Goal: Understand process/instructions: Learn how to perform a task or action

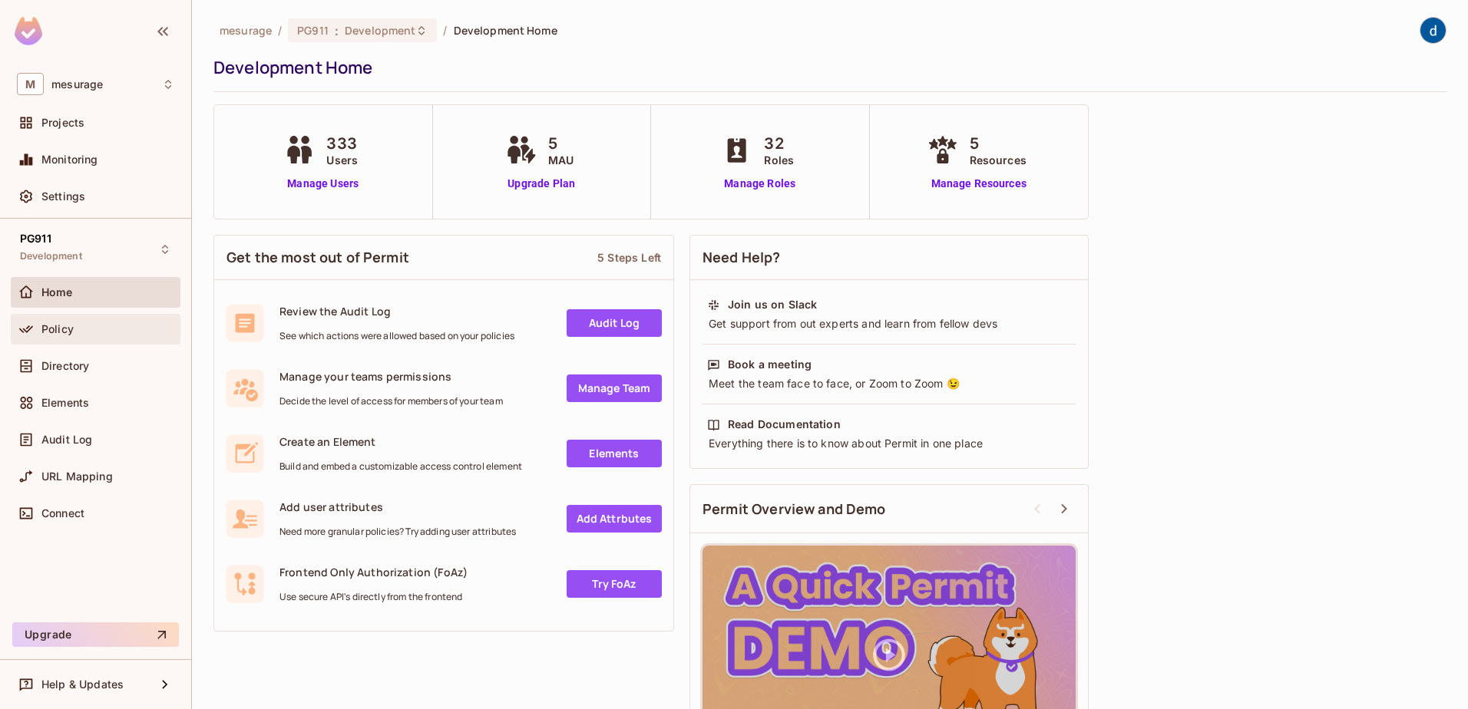
click at [63, 329] on span "Policy" at bounding box center [57, 329] width 32 height 12
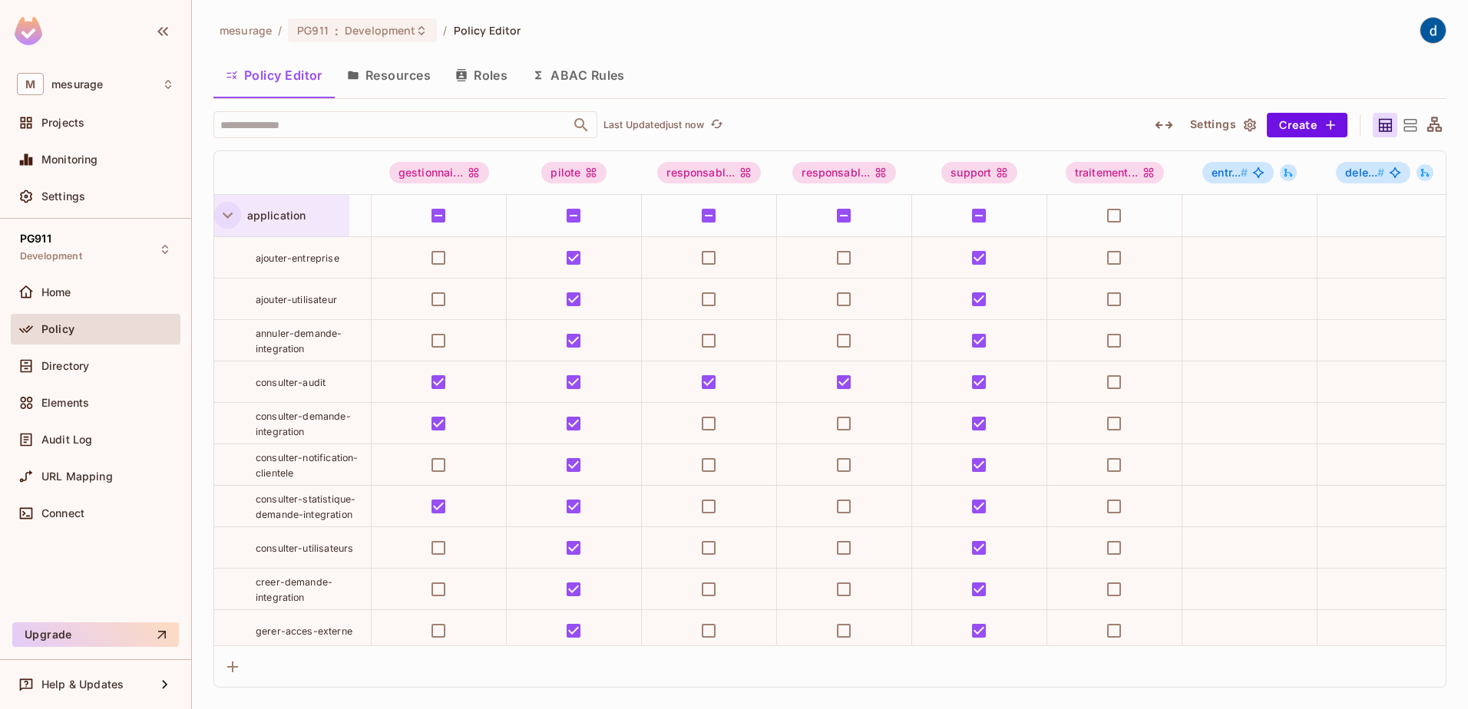
click at [225, 219] on icon "button" at bounding box center [227, 215] width 21 height 21
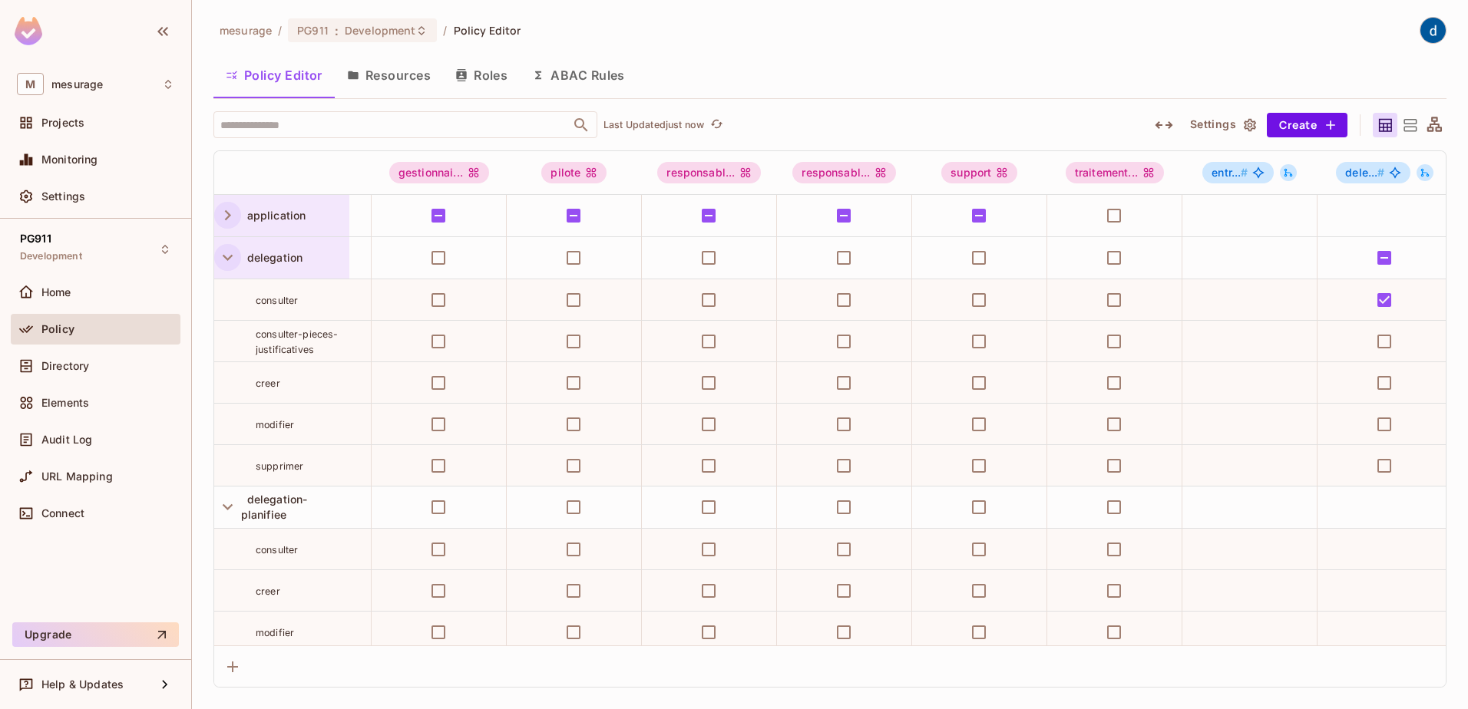
click at [233, 265] on icon "button" at bounding box center [227, 257] width 21 height 21
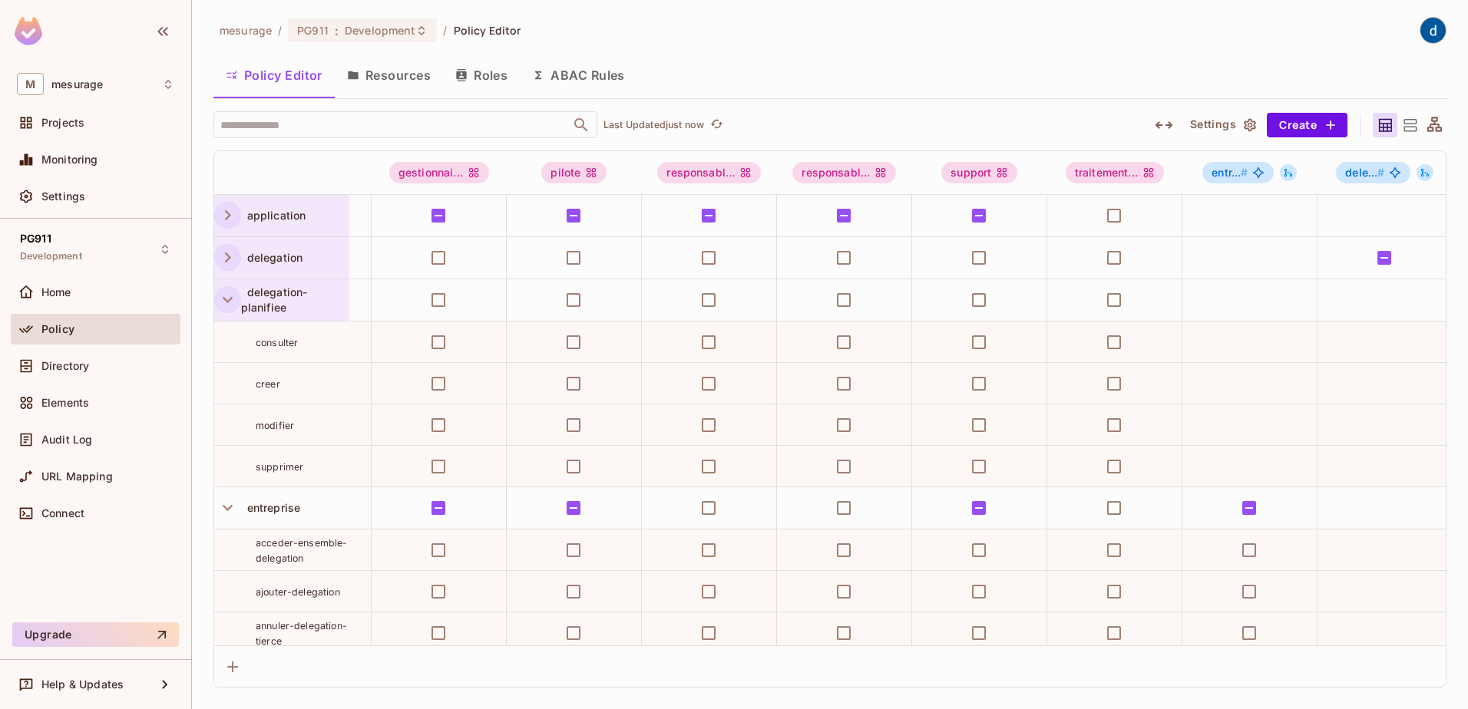
click at [228, 303] on icon "button" at bounding box center [228, 300] width 10 height 6
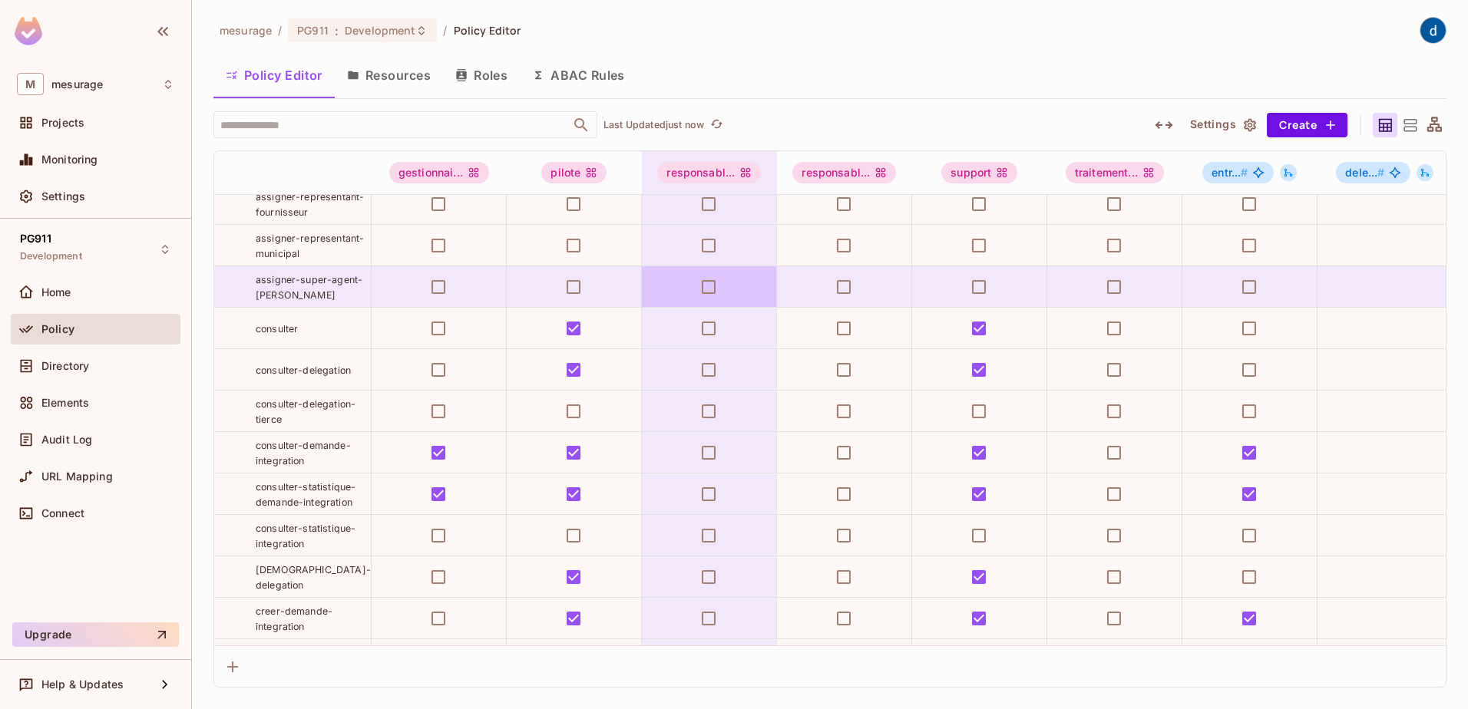
scroll to position [589, 0]
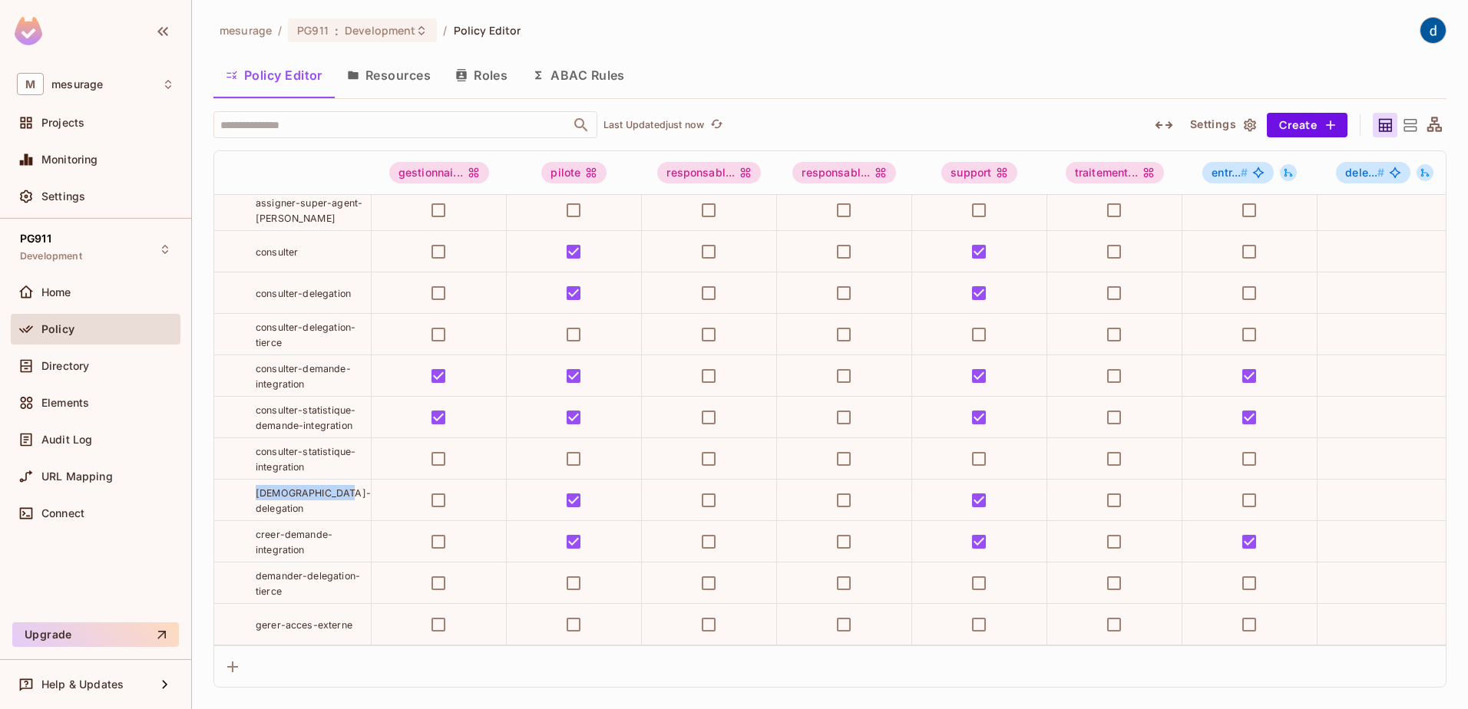
drag, startPoint x: 254, startPoint y: 546, endPoint x: 332, endPoint y: 547, distance: 77.6
click at [332, 516] on div "[DEMOGRAPHIC_DATA]-delegation" at bounding box center [292, 500] width 157 height 31
copy span "[DEMOGRAPHIC_DATA]-delegation"
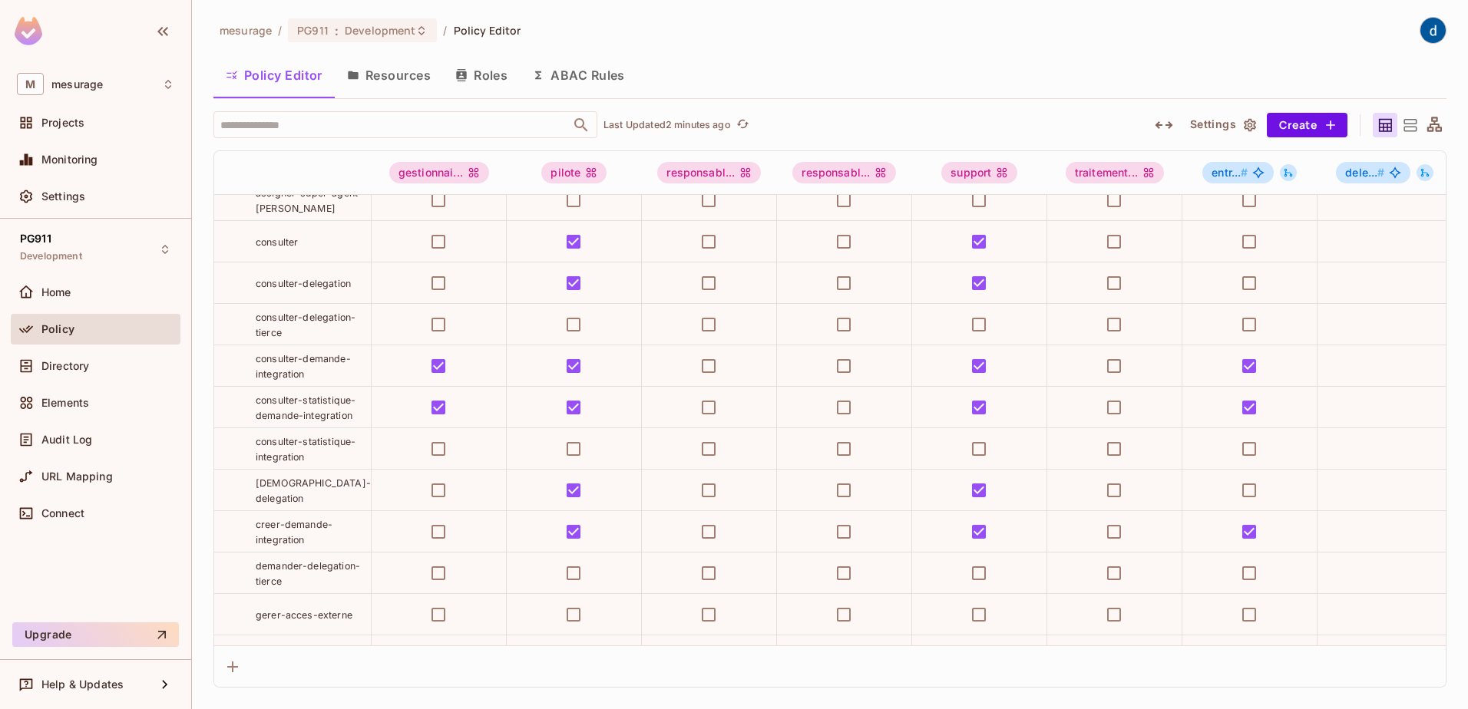
scroll to position [909, 0]
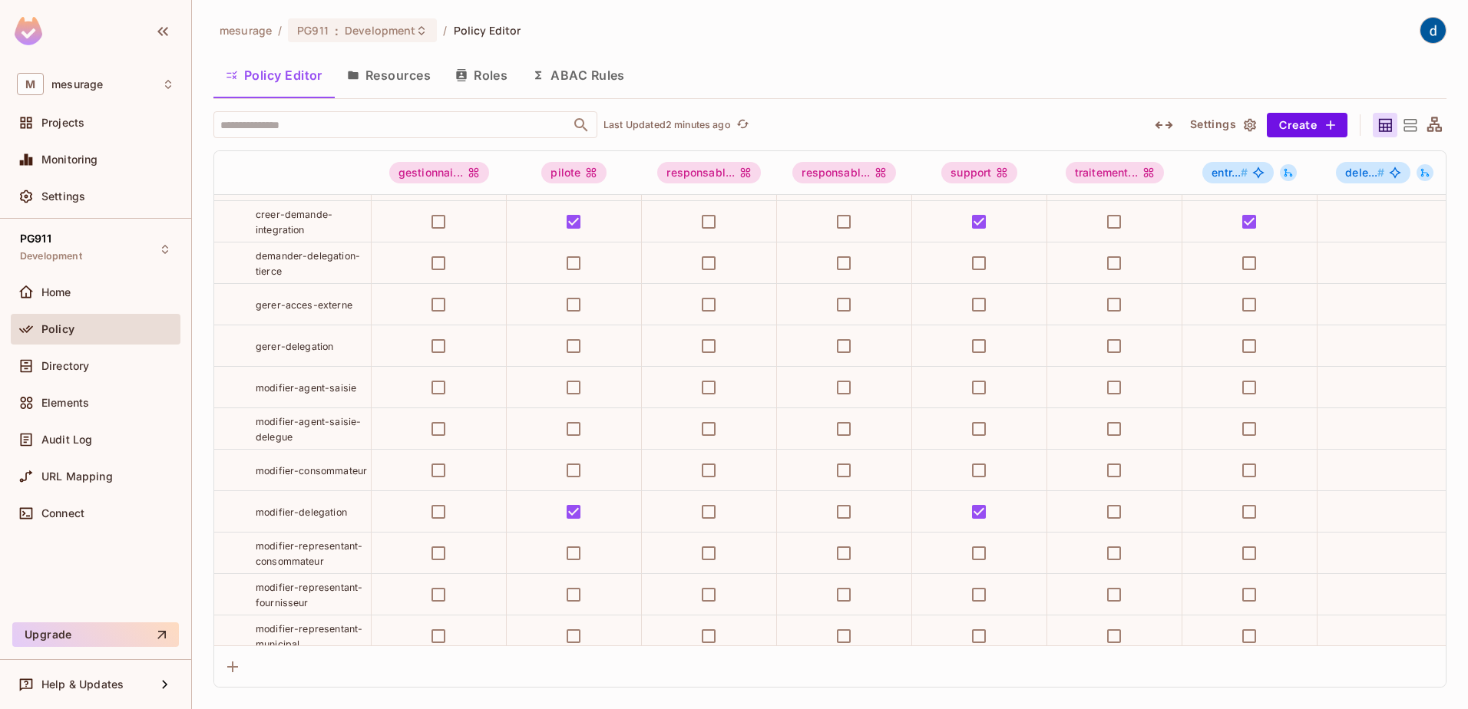
click at [317, 354] on div "gerer-delegation" at bounding box center [313, 346] width 115 height 15
drag, startPoint x: 333, startPoint y: 394, endPoint x: 256, endPoint y: 397, distance: 77.6
click at [256, 354] on div "gerer-delegation" at bounding box center [313, 346] width 115 height 15
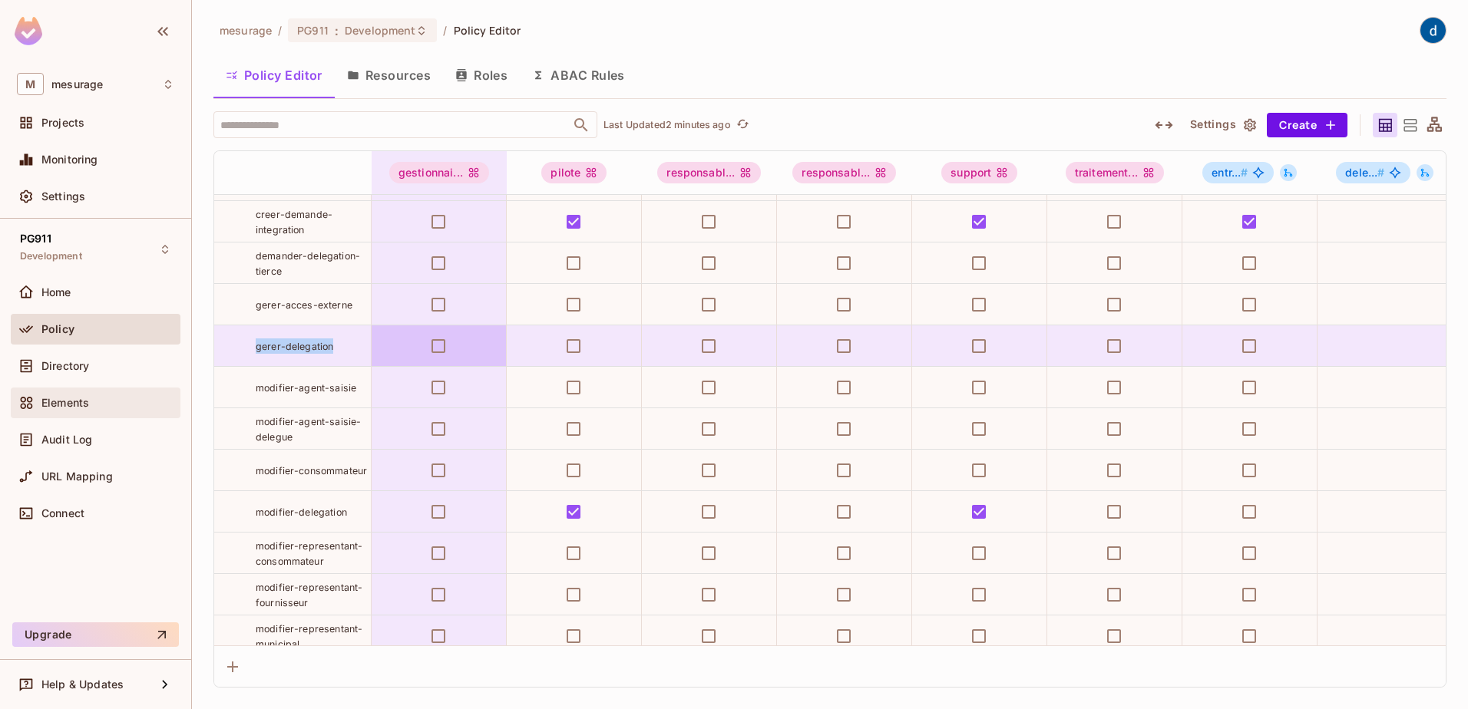
copy span "gerer-delegation"
